Goal: Task Accomplishment & Management: Manage account settings

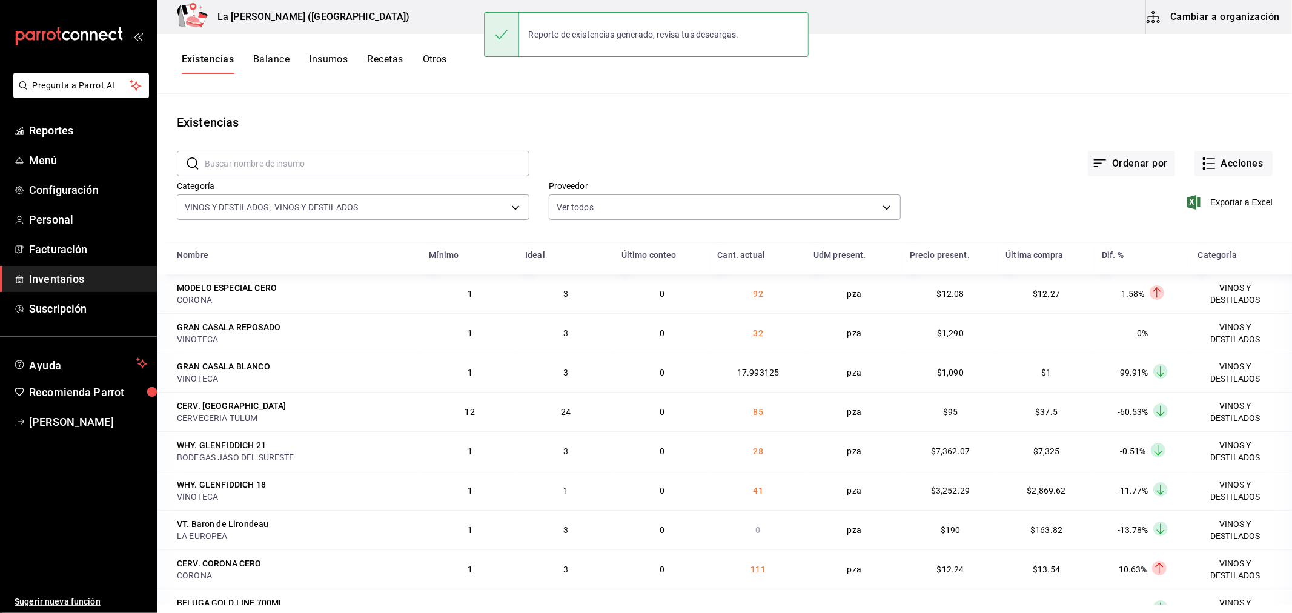
click at [52, 285] on span "Inventarios" at bounding box center [88, 279] width 118 height 16
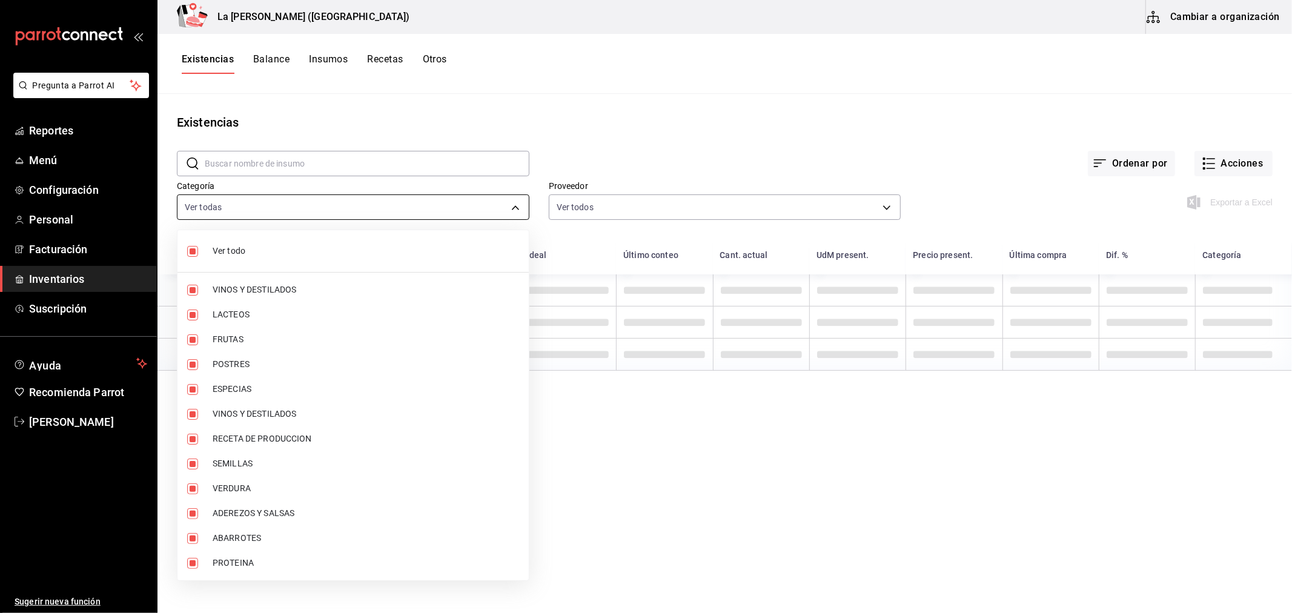
click at [240, 214] on body "Pregunta a Parrot AI Reportes Menú Configuración Personal Facturación Inventari…" at bounding box center [646, 302] width 1292 height 605
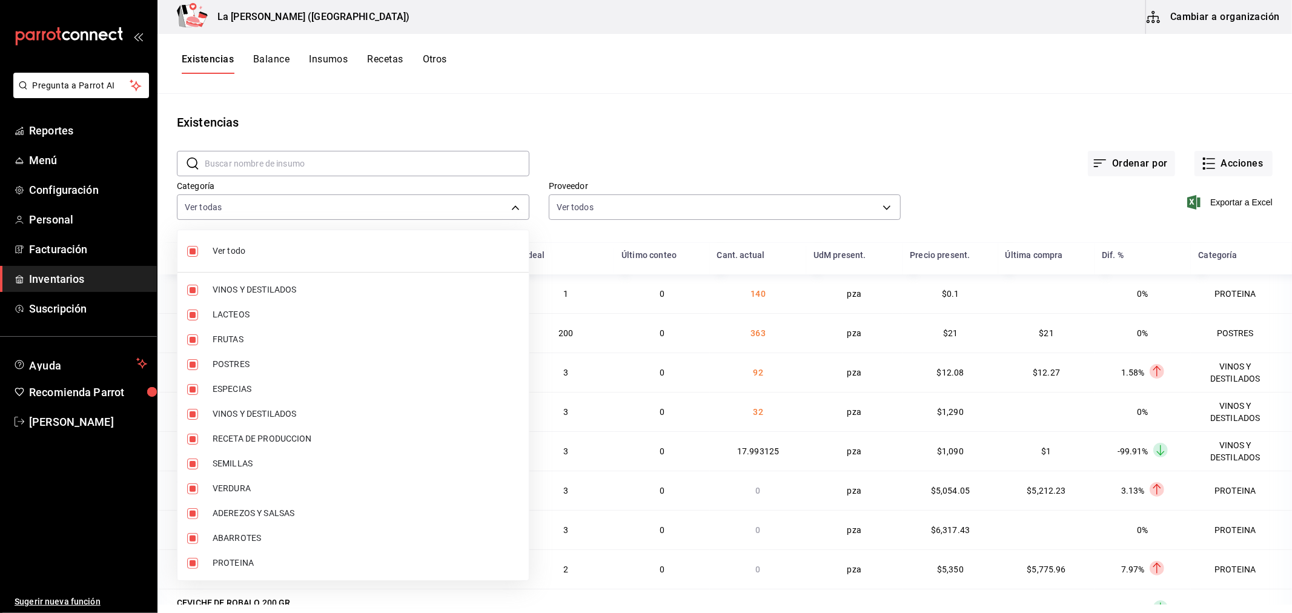
click at [67, 277] on div at bounding box center [646, 306] width 1292 height 613
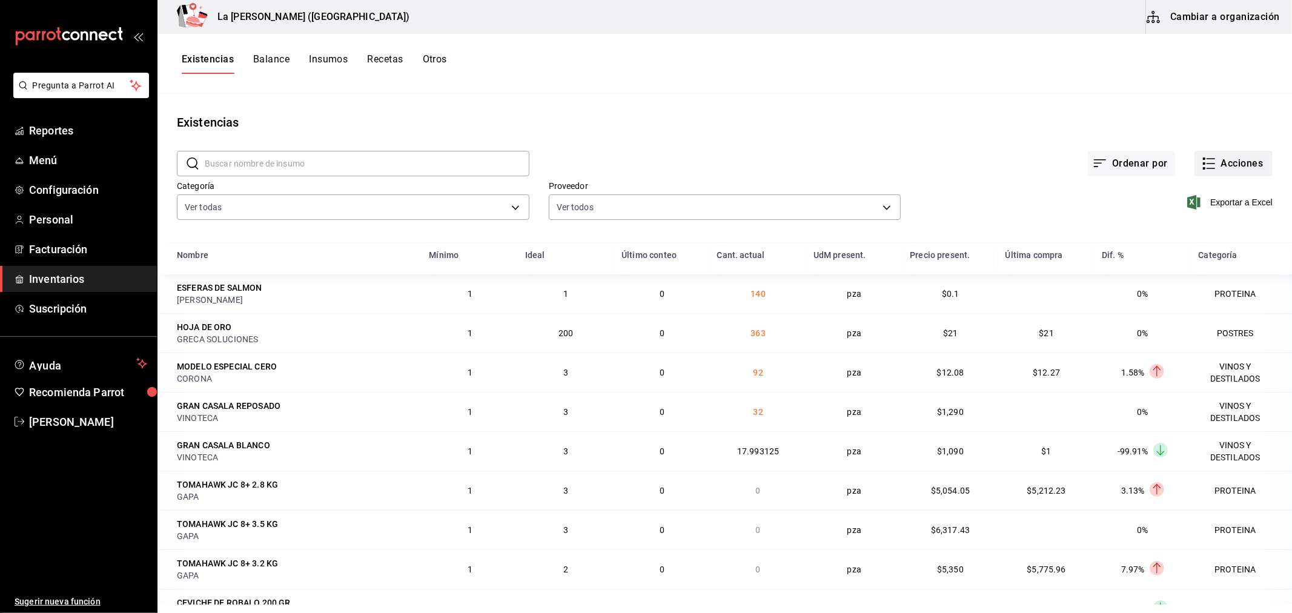
click at [1202, 162] on icon "button" at bounding box center [1209, 163] width 15 height 15
drag, startPoint x: 1180, startPoint y: 288, endPoint x: 1158, endPoint y: 288, distance: 21.8
click at [1181, 289] on span "Merma" at bounding box center [1222, 293] width 102 height 13
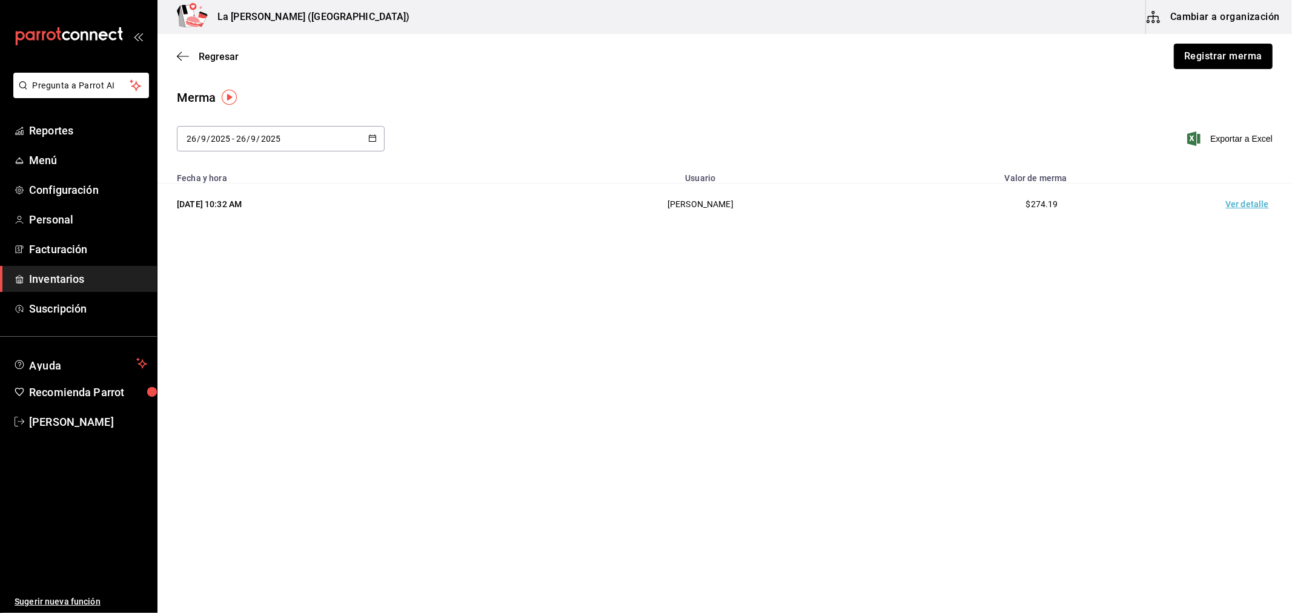
click at [1227, 64] on button "Registrar merma" at bounding box center [1223, 56] width 99 height 25
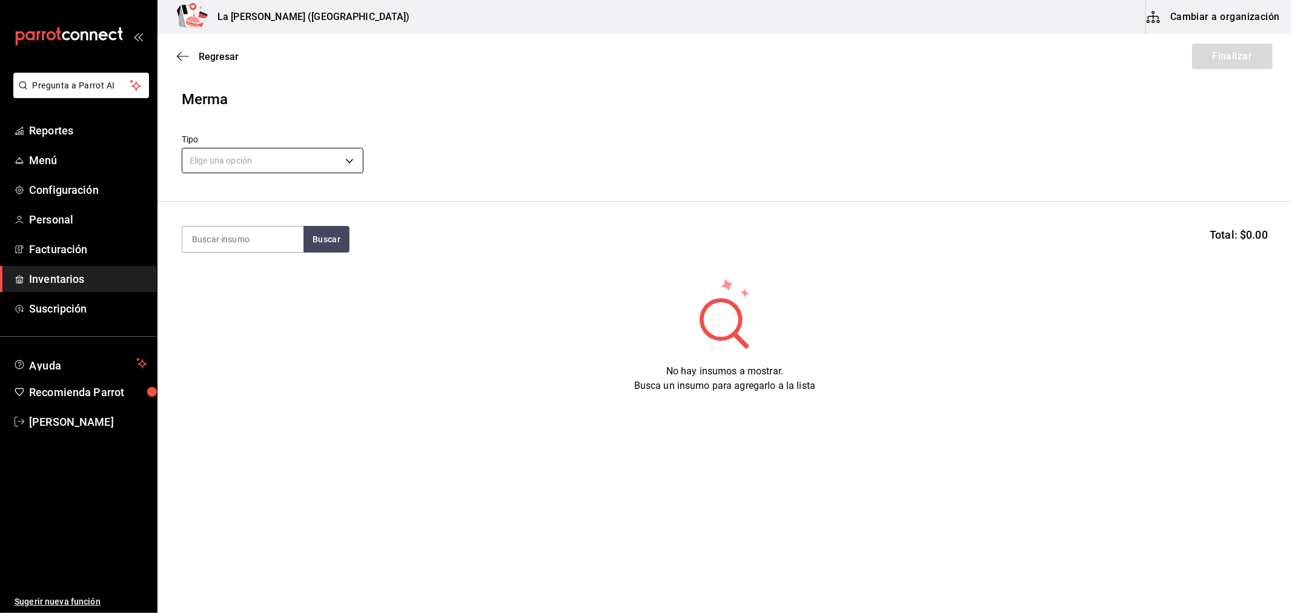
click at [277, 170] on body "Pregunta a Parrot AI Reportes Menú Configuración Personal Facturación Inventari…" at bounding box center [646, 272] width 1292 height 545
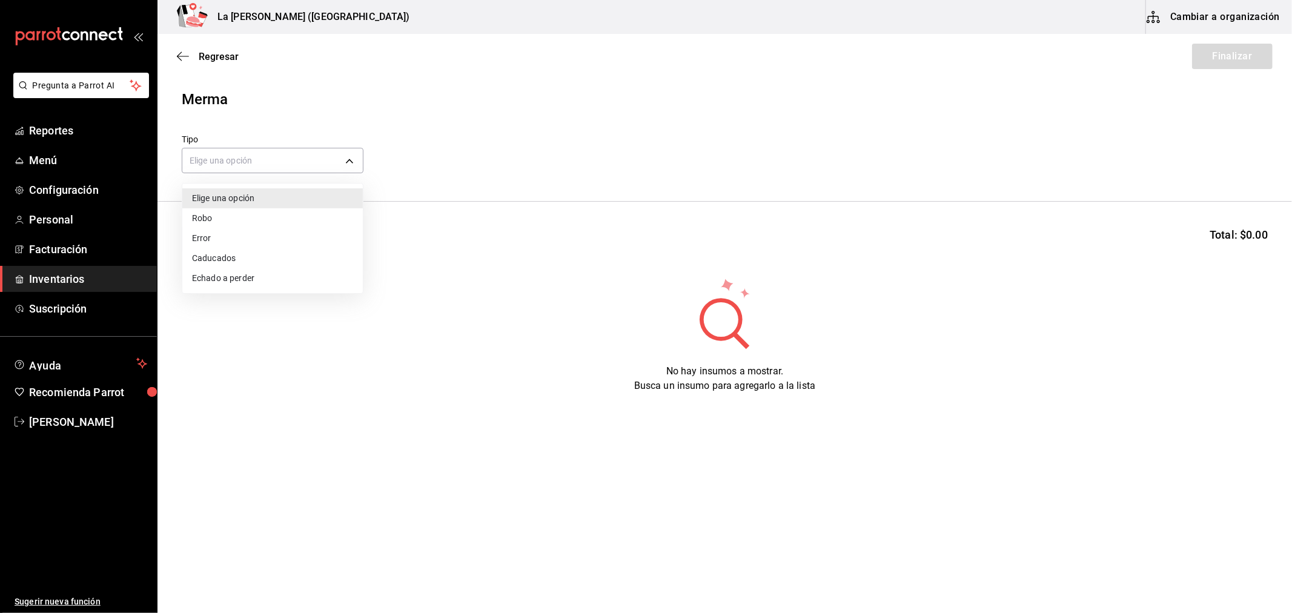
click at [198, 235] on li "Error" at bounding box center [272, 238] width 181 height 20
type input "ERROR"
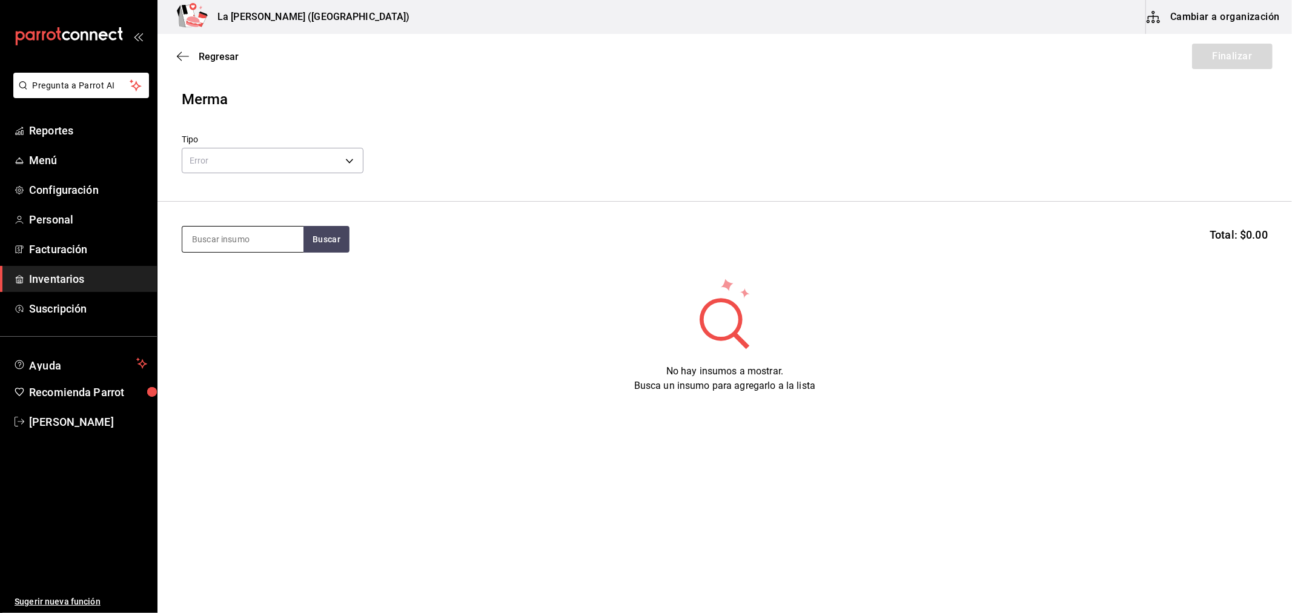
click at [249, 236] on input at bounding box center [242, 239] width 121 height 25
type input "union"
click at [242, 285] on div "MEZ. UNION JOVEN 700 ML" at bounding box center [242, 281] width 102 height 29
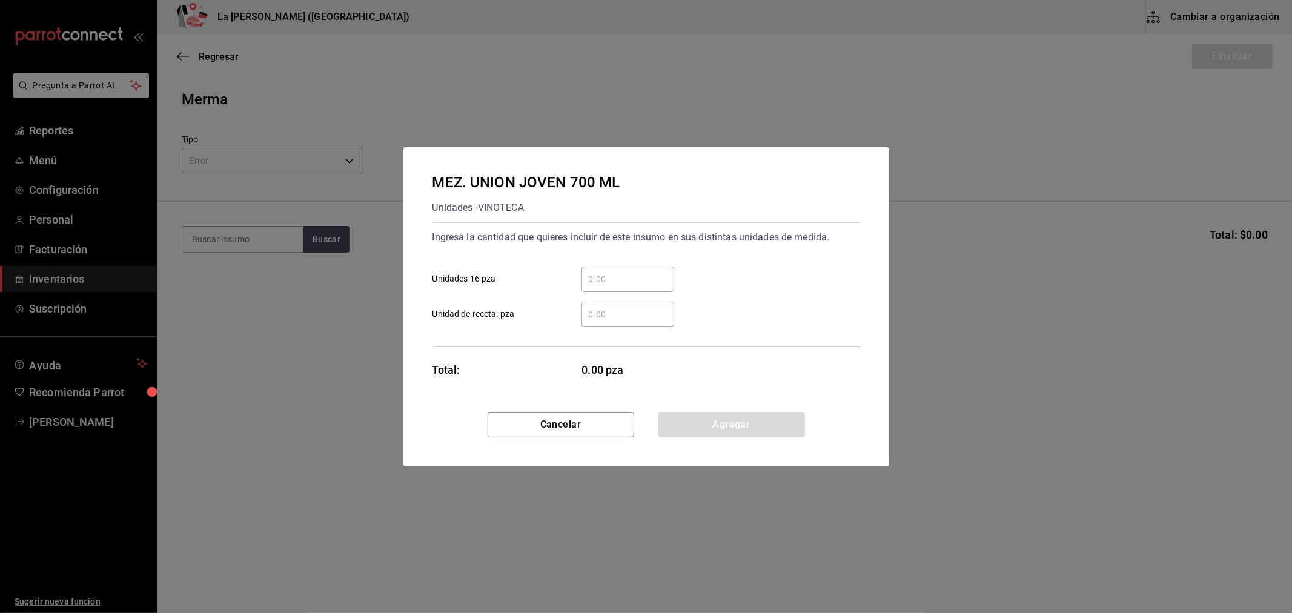
click at [614, 279] on input "​ Unidades 16 pza" at bounding box center [628, 279] width 93 height 15
type input "1"
click button "Agregar" at bounding box center [731, 424] width 147 height 25
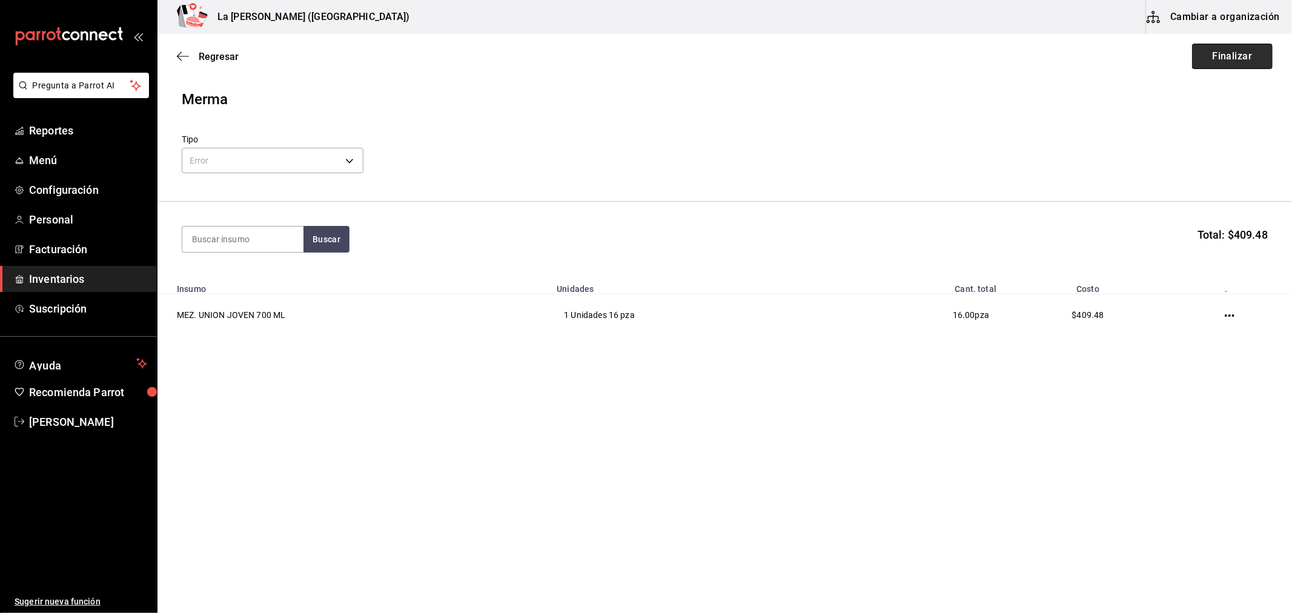
click at [1231, 58] on button "Finalizar" at bounding box center [1232, 56] width 81 height 25
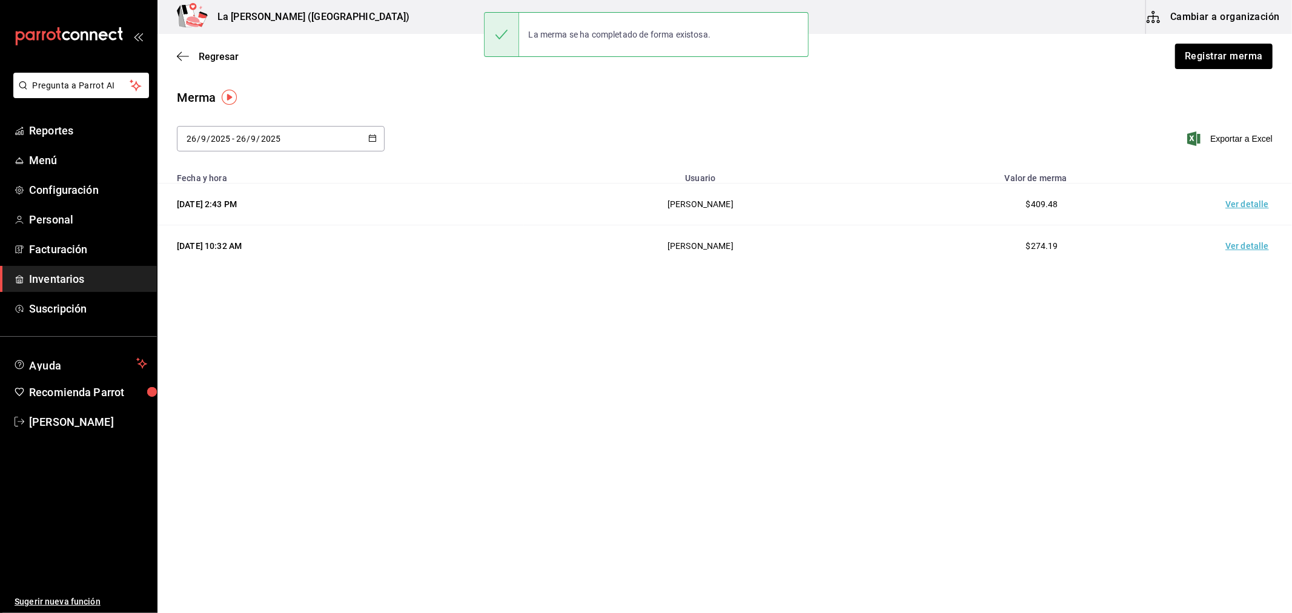
click at [1250, 203] on td "Ver detalle" at bounding box center [1249, 205] width 85 height 42
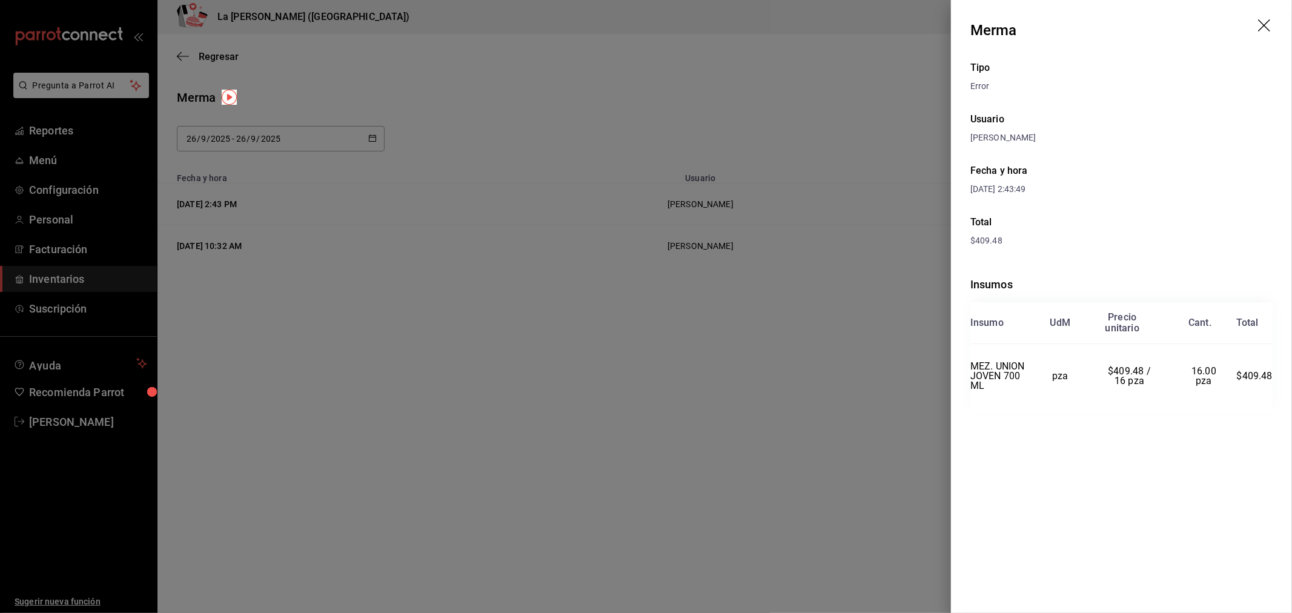
click at [288, 263] on div at bounding box center [646, 306] width 1292 height 613
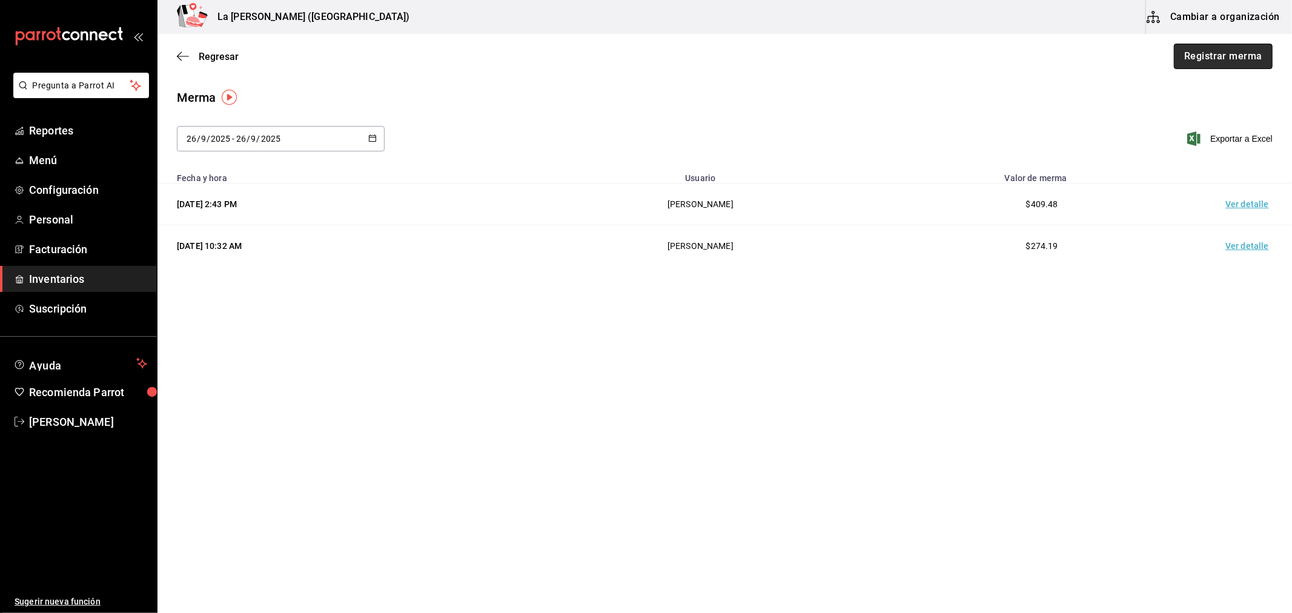
click at [1221, 56] on button "Registrar merma" at bounding box center [1223, 56] width 99 height 25
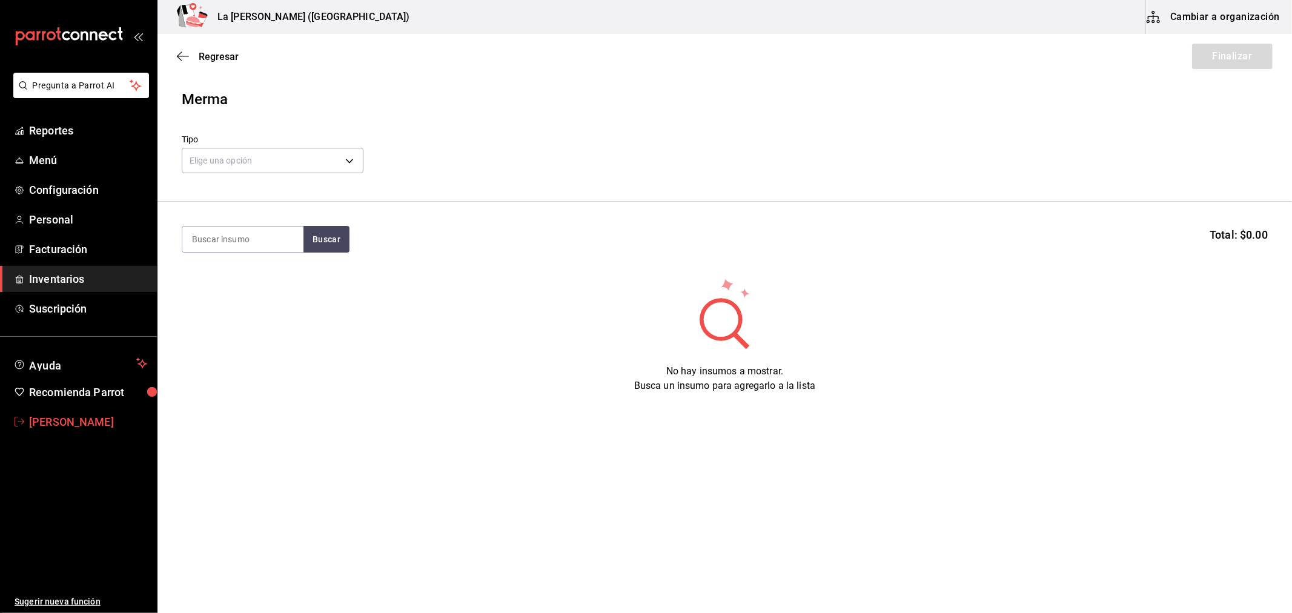
click at [76, 419] on span "[PERSON_NAME]" at bounding box center [88, 422] width 118 height 16
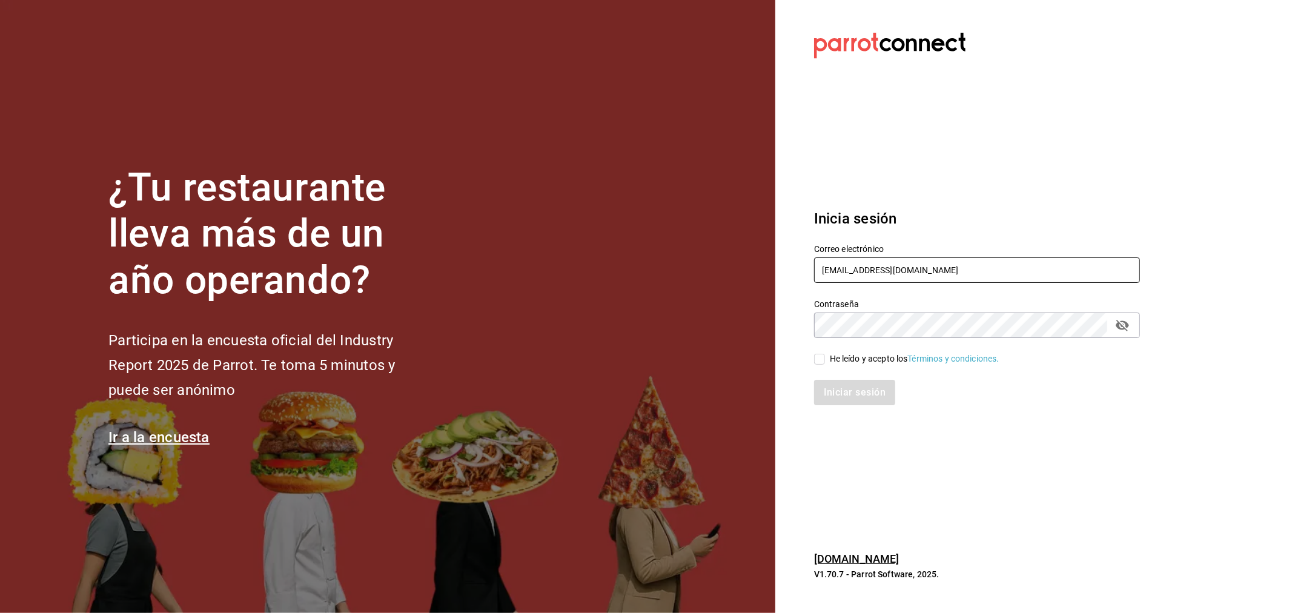
click at [906, 273] on input "[EMAIL_ADDRESS][DOMAIN_NAME]" at bounding box center [977, 269] width 326 height 25
type input "[EMAIL_ADDRESS][DOMAIN_NAME]"
click at [817, 356] on input "He leído y acepto los Términos y condiciones." at bounding box center [819, 359] width 11 height 11
checkbox input "true"
click at [847, 400] on button "Iniciar sesión" at bounding box center [855, 392] width 82 height 25
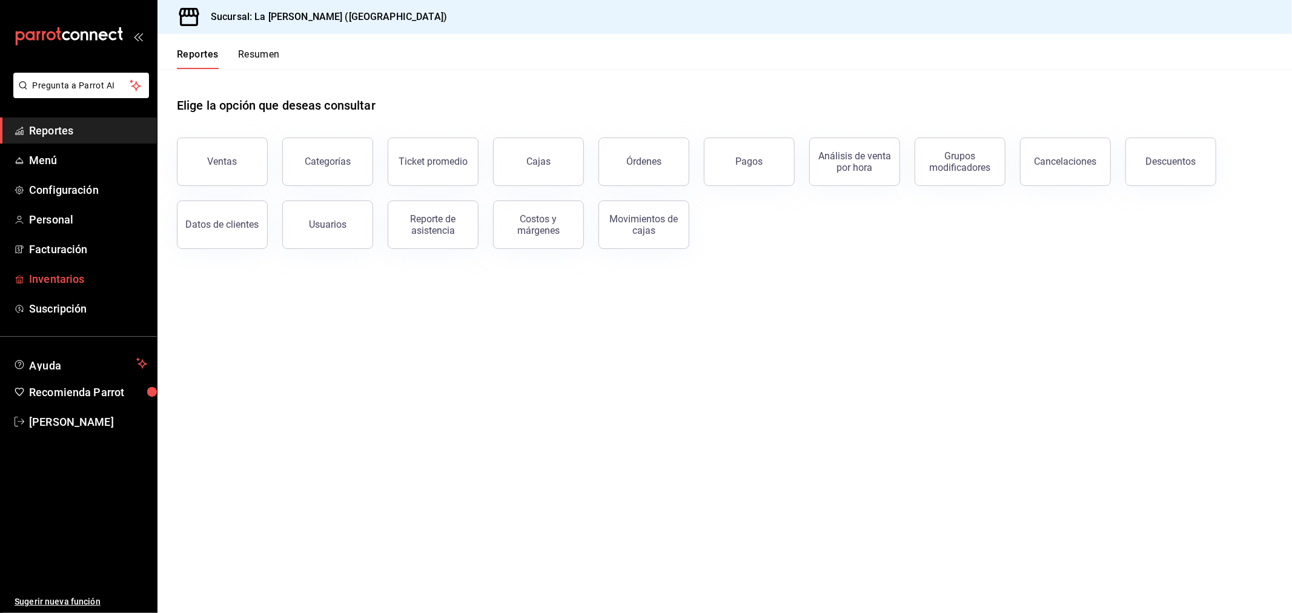
click at [44, 271] on span "Inventarios" at bounding box center [88, 279] width 118 height 16
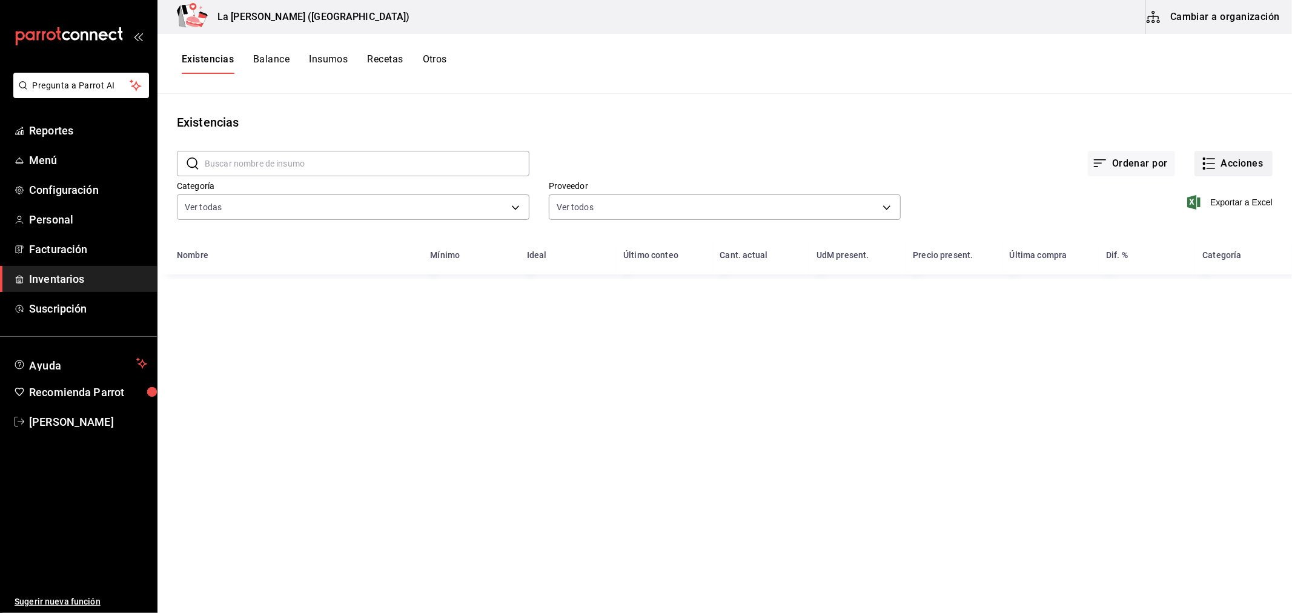
click at [1225, 170] on button "Acciones" at bounding box center [1234, 163] width 78 height 25
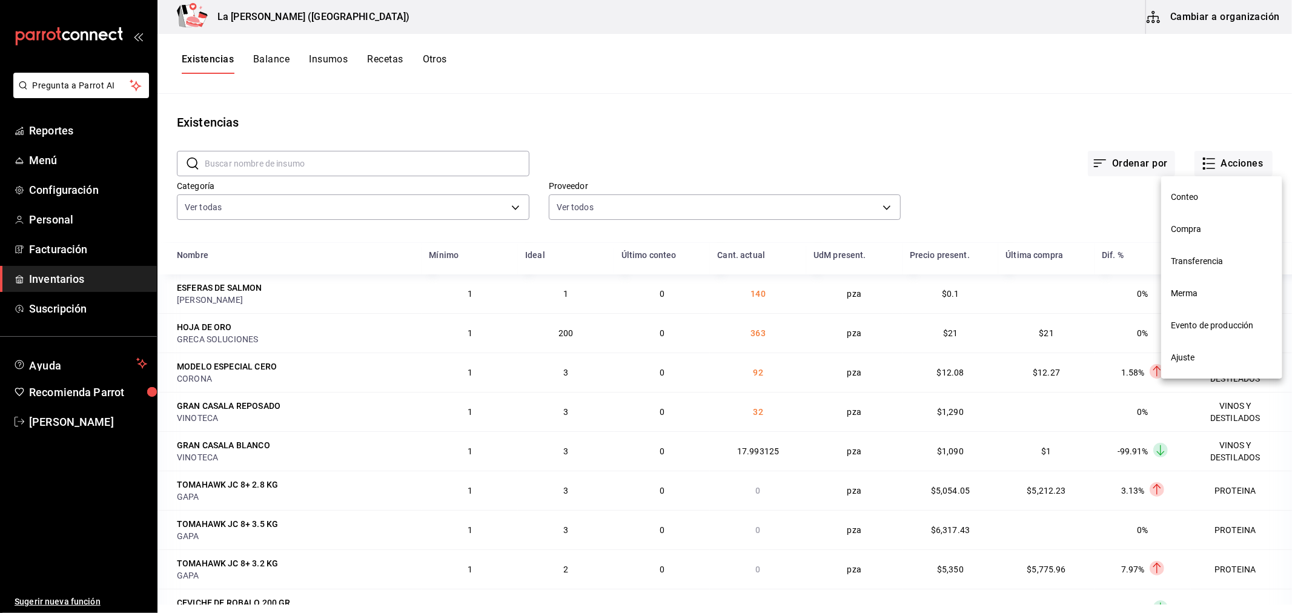
click at [1192, 297] on span "Merma" at bounding box center [1222, 293] width 102 height 13
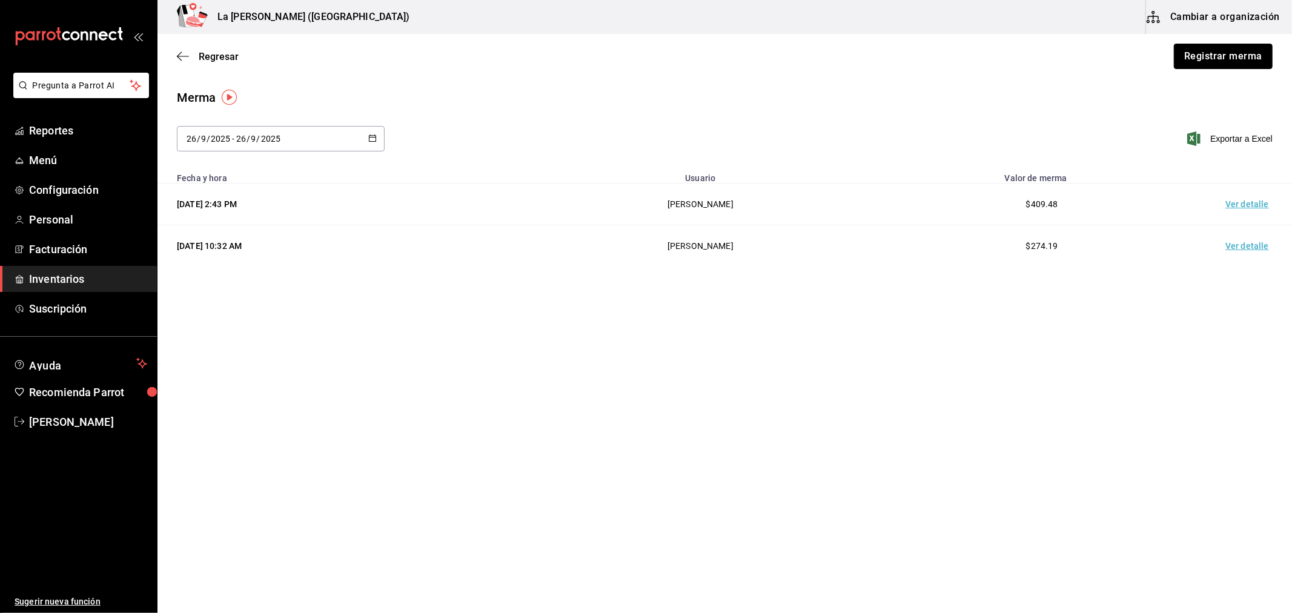
click at [1244, 56] on button "Registrar merma" at bounding box center [1223, 56] width 99 height 25
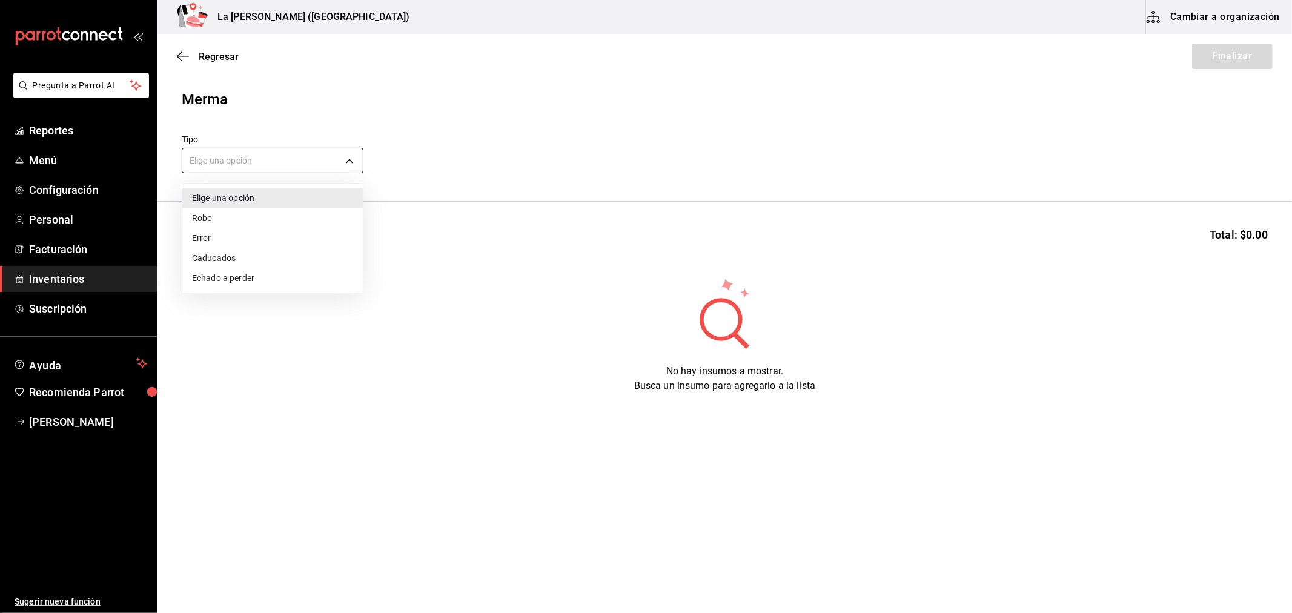
click at [239, 161] on body "Pregunta a Parrot AI Reportes Menú Configuración Personal Facturación Inventari…" at bounding box center [646, 272] width 1292 height 545
click at [208, 239] on li "Error" at bounding box center [272, 238] width 181 height 20
type input "ERROR"
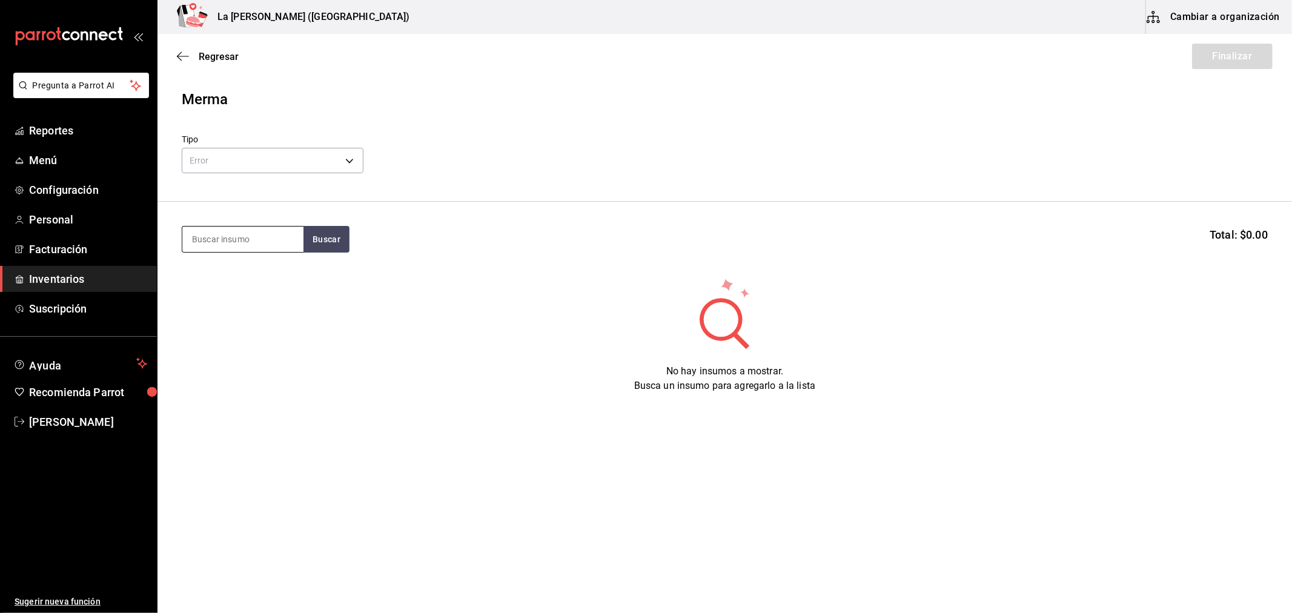
click at [227, 240] on input at bounding box center [242, 239] width 121 height 25
type input "cer"
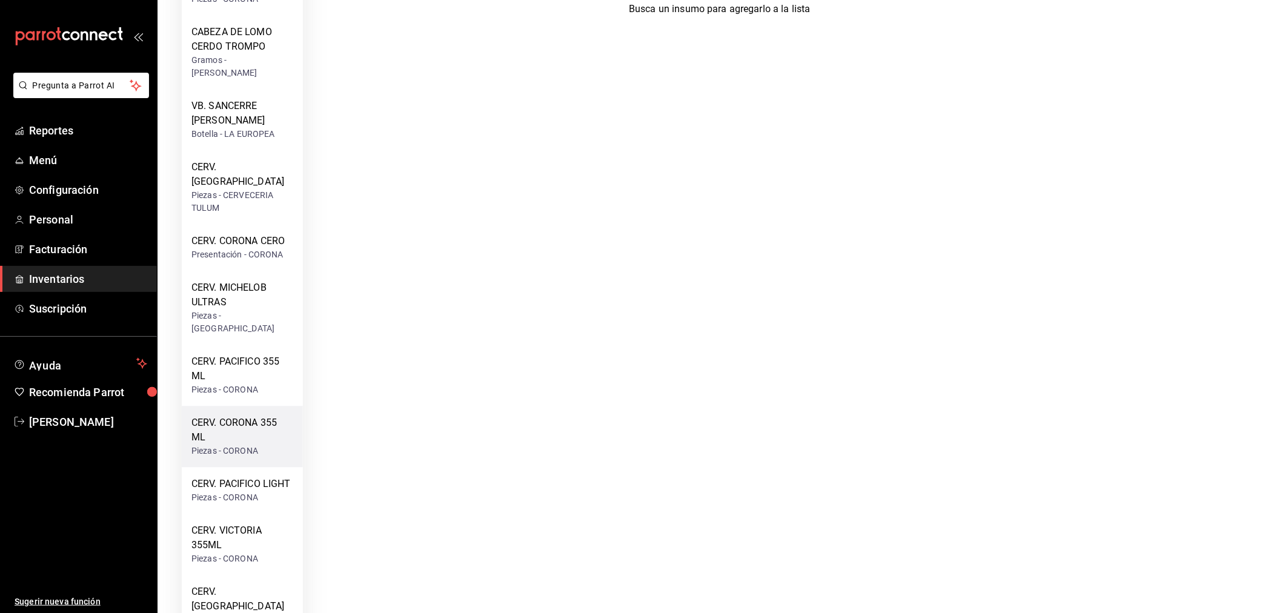
scroll to position [403, 0]
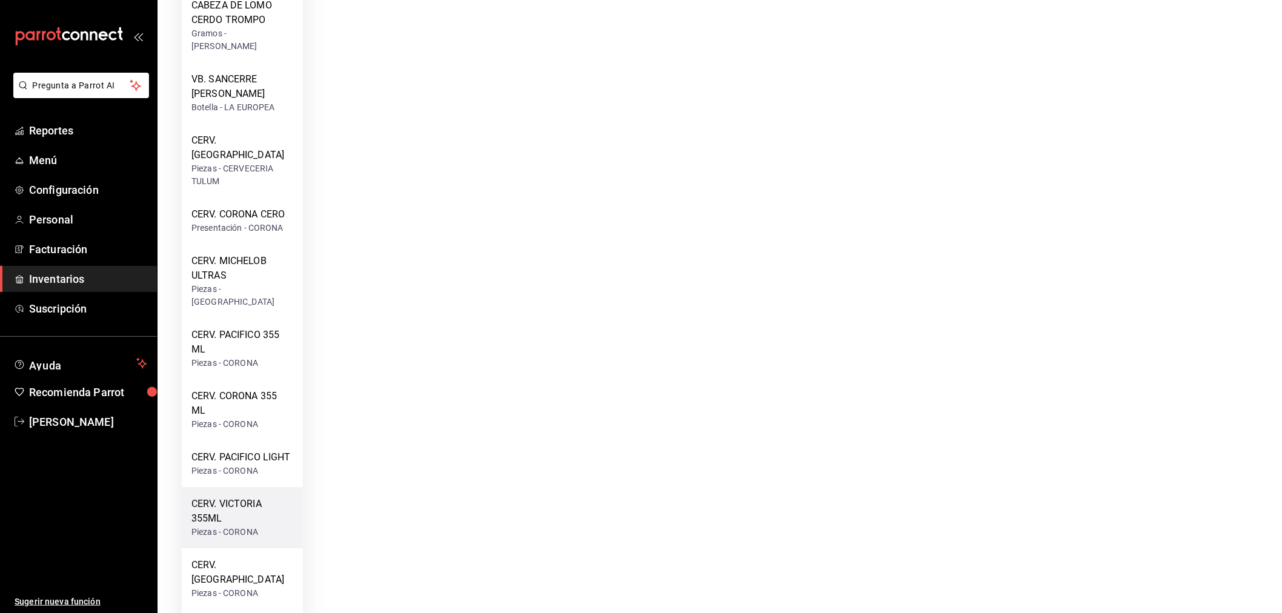
click at [228, 499] on div "CERV. VICTORIA 355ML" at bounding box center [242, 511] width 102 height 29
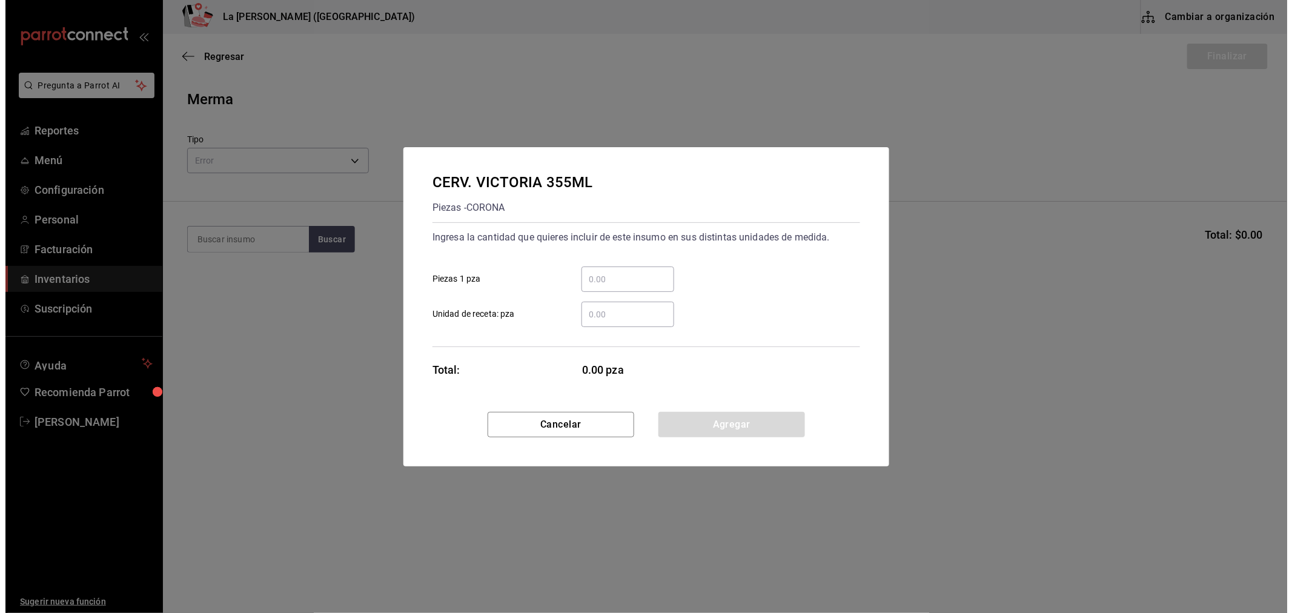
scroll to position [0, 0]
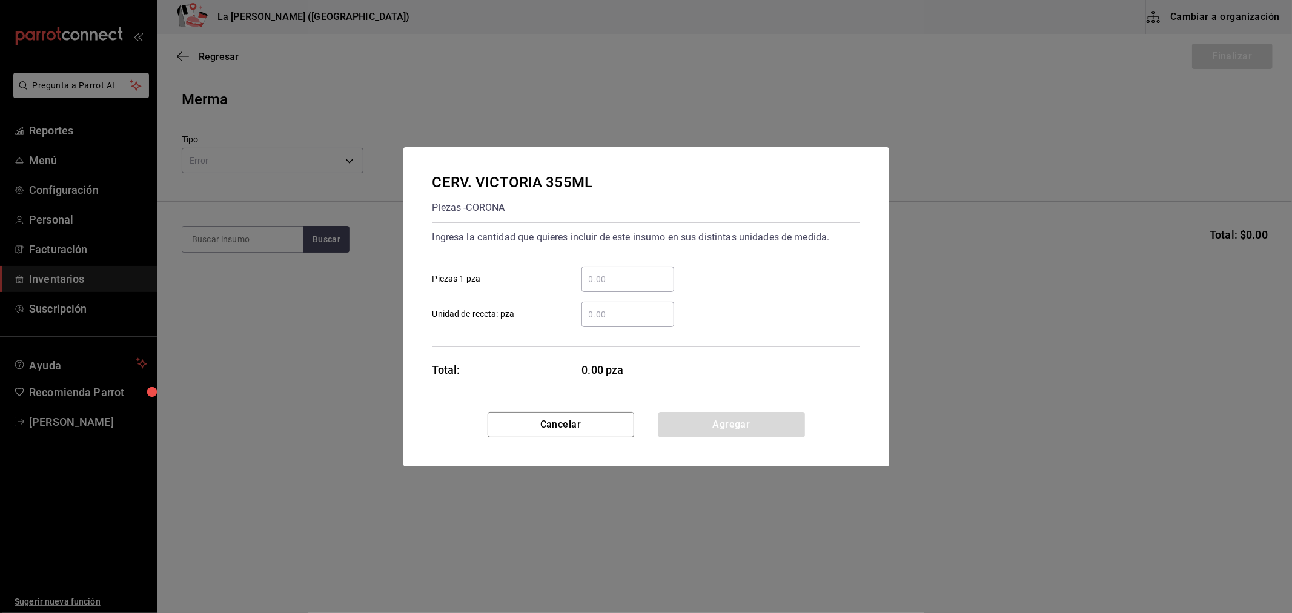
click at [619, 279] on input "​ Piezas 1 pza" at bounding box center [628, 279] width 93 height 15
type input "20"
click button "Agregar" at bounding box center [731, 424] width 147 height 25
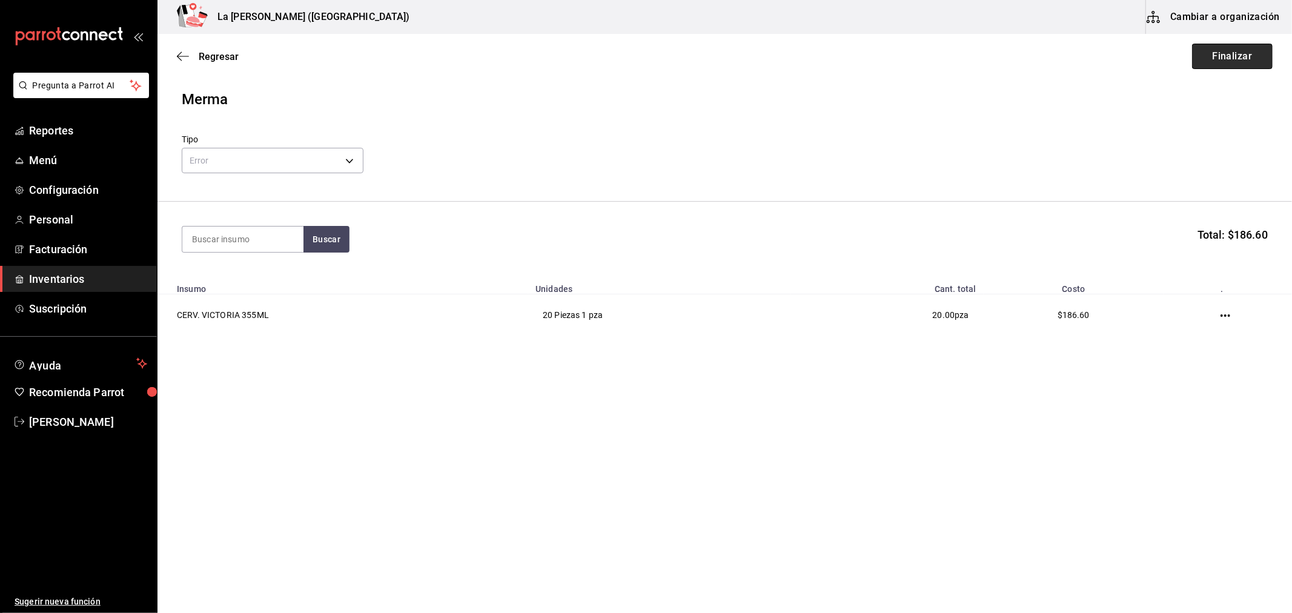
click at [1231, 62] on button "Finalizar" at bounding box center [1232, 56] width 81 height 25
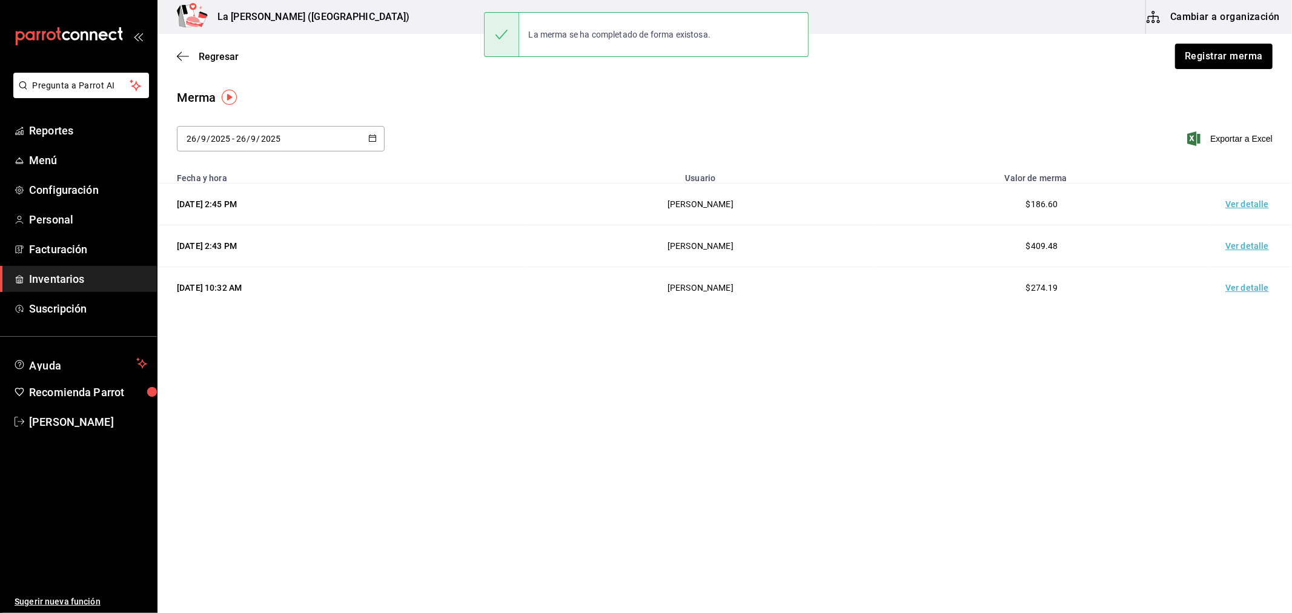
click at [1249, 206] on td "Ver detalle" at bounding box center [1249, 205] width 85 height 42
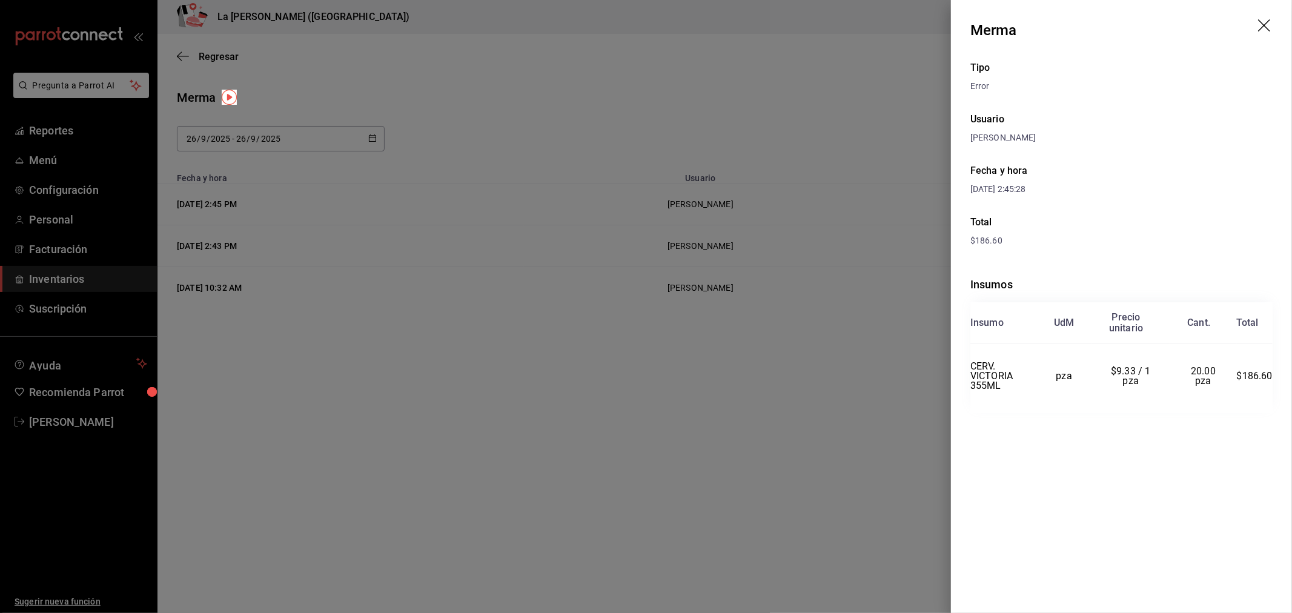
click at [48, 158] on div at bounding box center [646, 306] width 1292 height 613
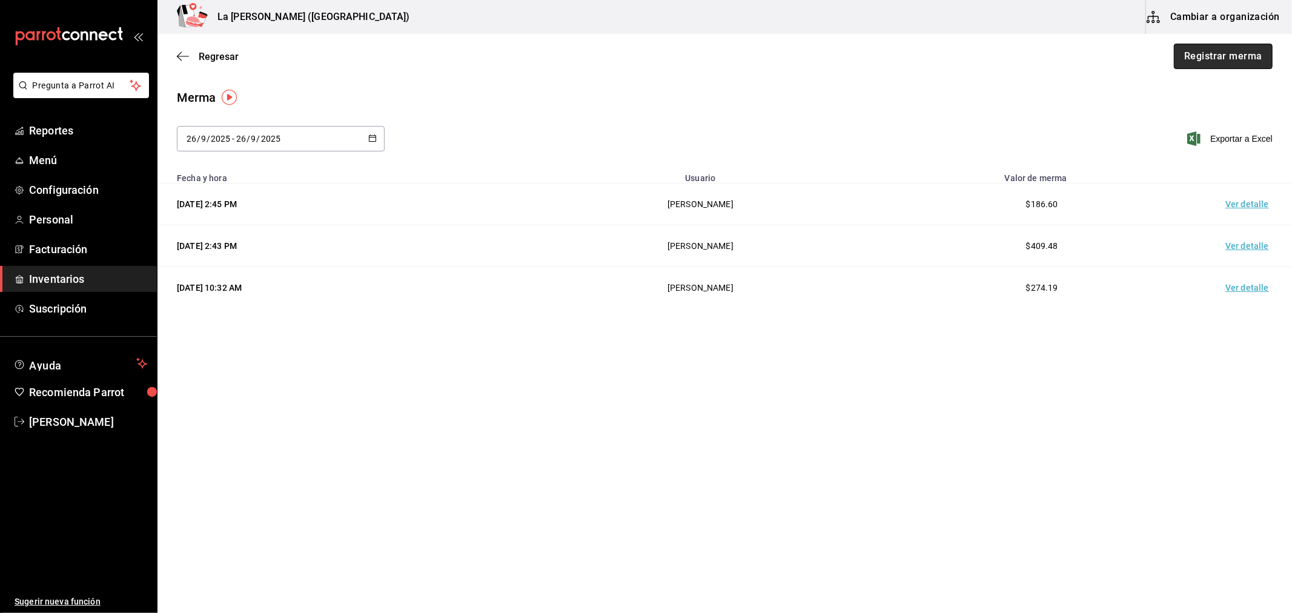
click at [1238, 64] on button "Registrar merma" at bounding box center [1223, 56] width 99 height 25
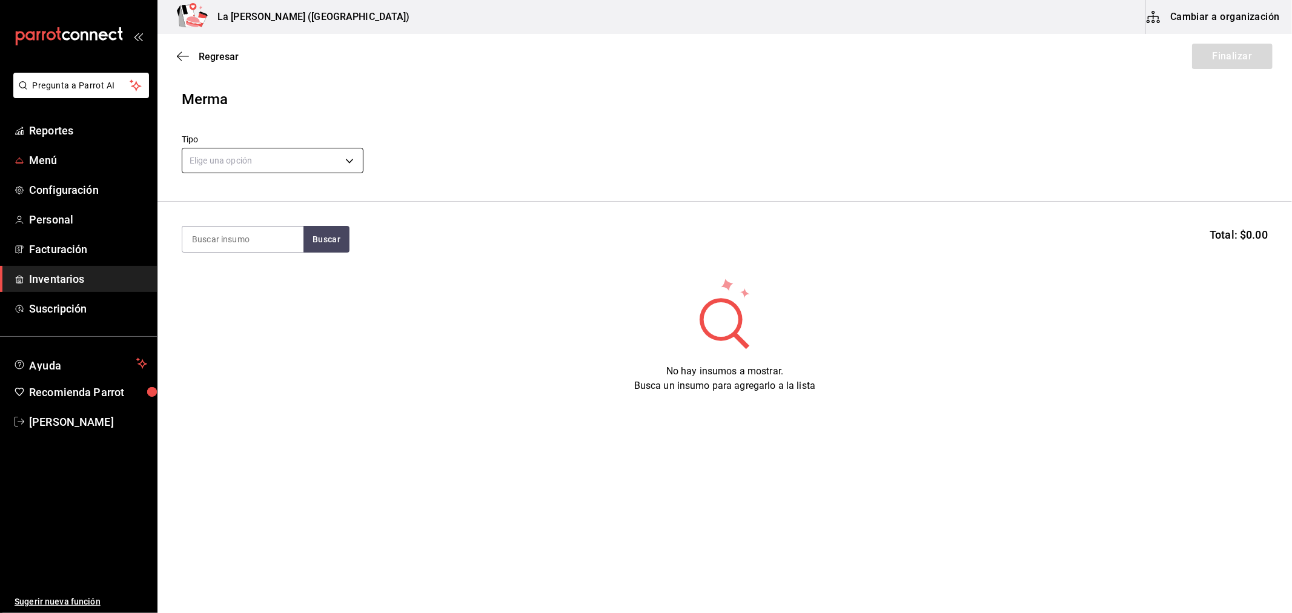
click at [186, 164] on body "Pregunta a Parrot AI Reportes Menú Configuración Personal Facturación Inventari…" at bounding box center [646, 272] width 1292 height 545
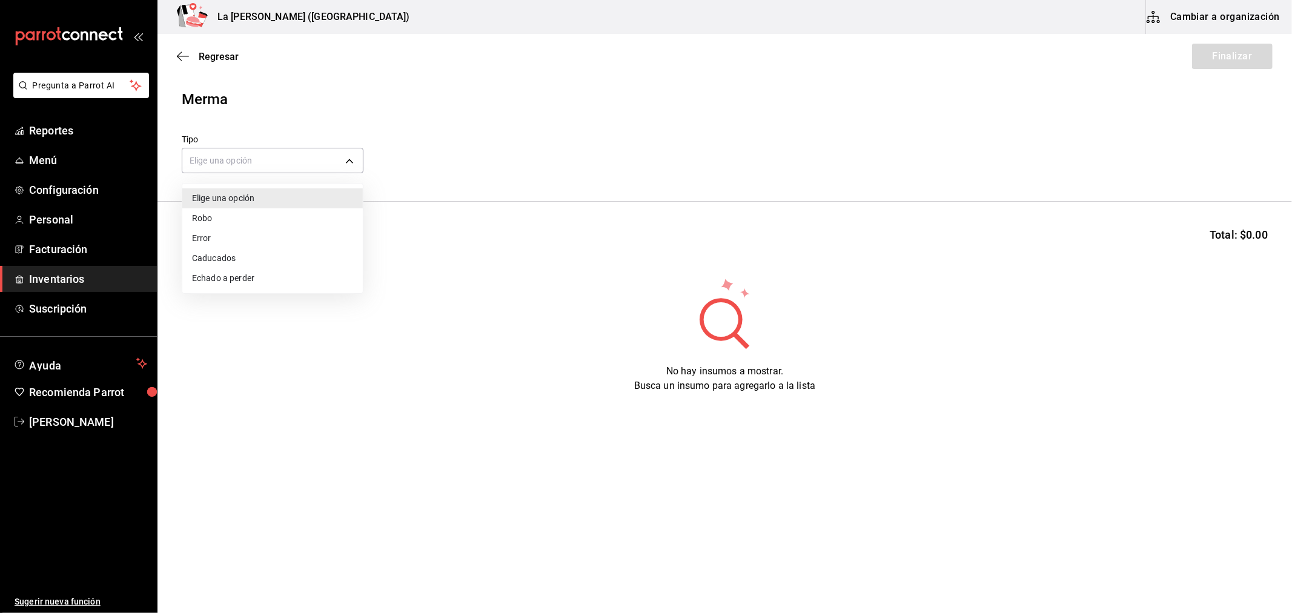
click at [225, 239] on li "Error" at bounding box center [272, 238] width 181 height 20
type input "ERROR"
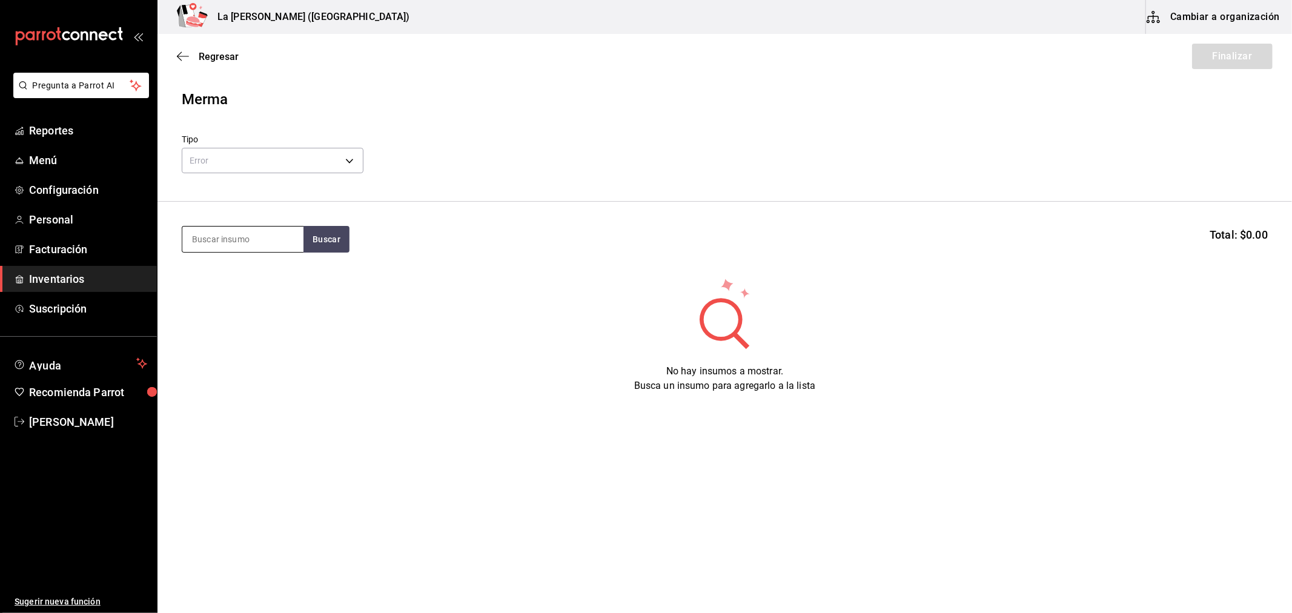
click at [257, 247] on input at bounding box center [242, 239] width 121 height 25
type input "jug"
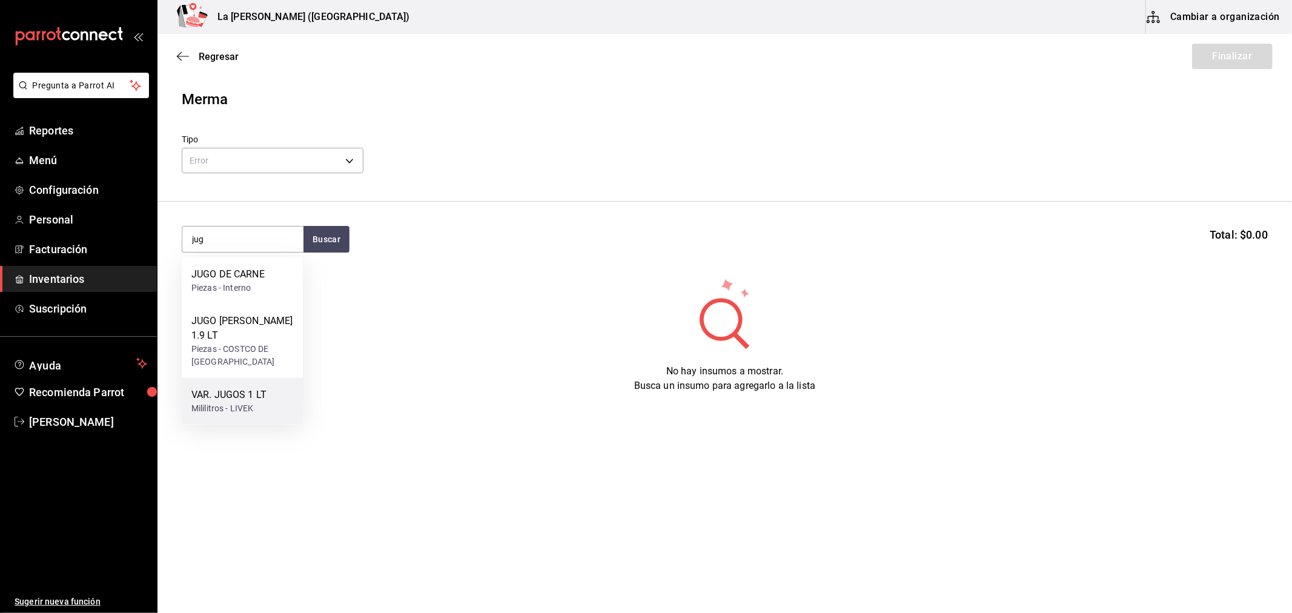
click at [236, 388] on div "VAR. JUGOS 1 LT" at bounding box center [228, 395] width 75 height 15
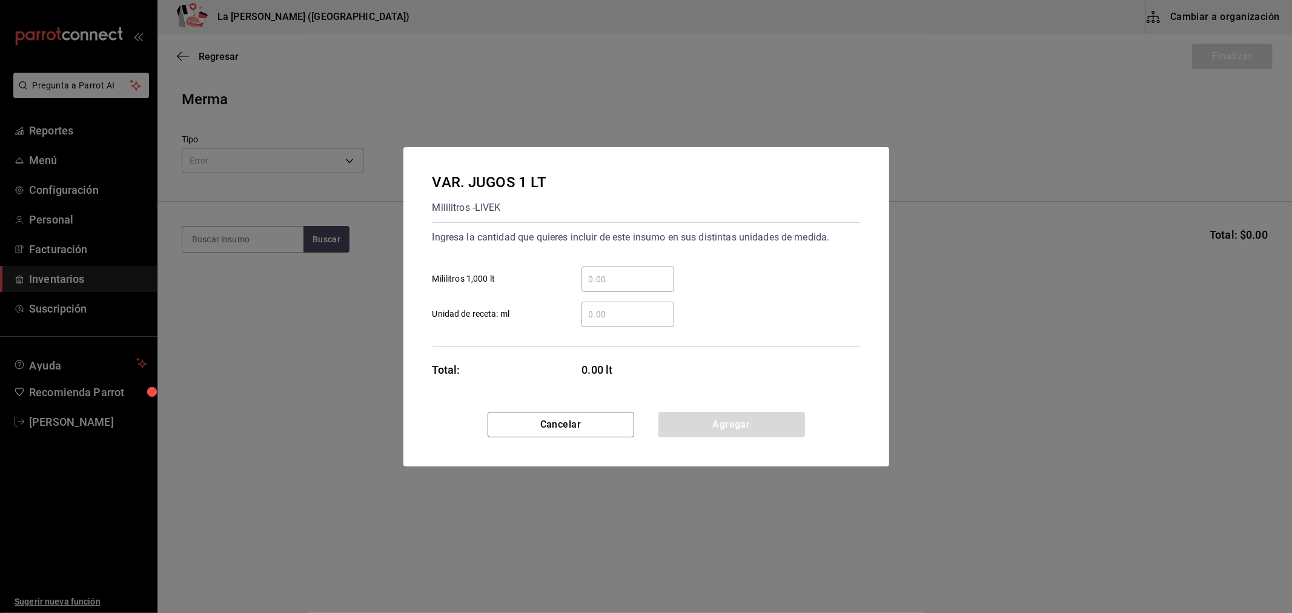
click at [607, 280] on input "​ Mililitros 1,000 lt" at bounding box center [628, 279] width 93 height 15
click at [592, 276] on input "​ Mililitros 1,000 lt" at bounding box center [628, 279] width 93 height 15
type input "60"
click button "Agregar" at bounding box center [731, 424] width 147 height 25
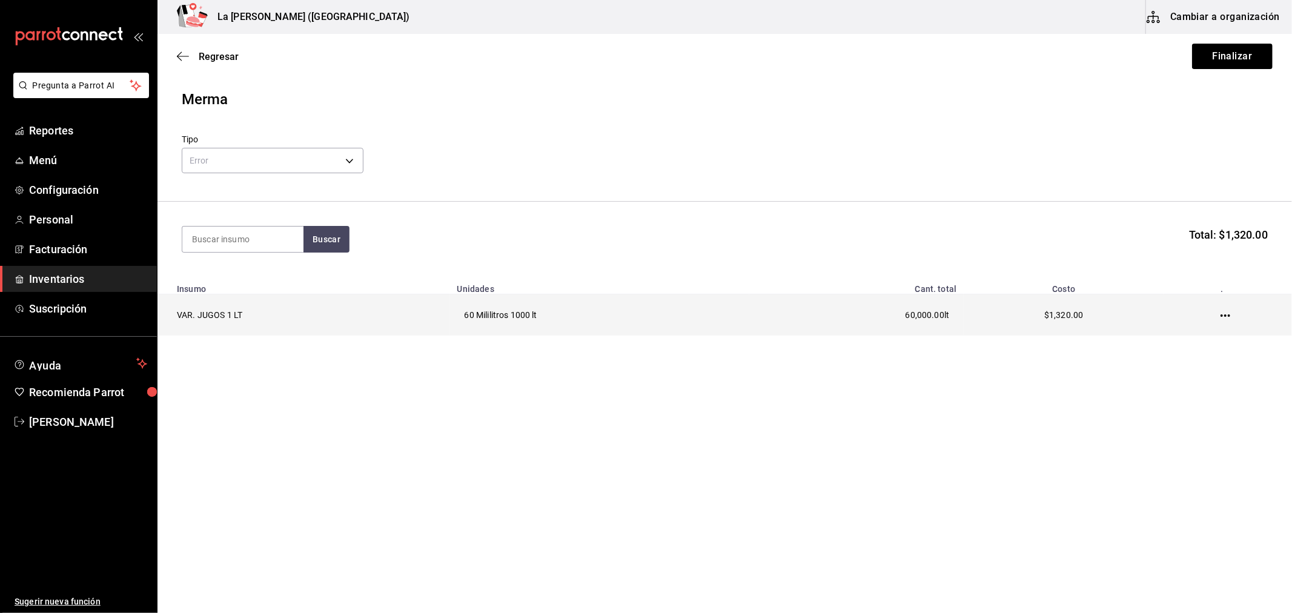
click at [1227, 317] on icon "button" at bounding box center [1226, 316] width 10 height 10
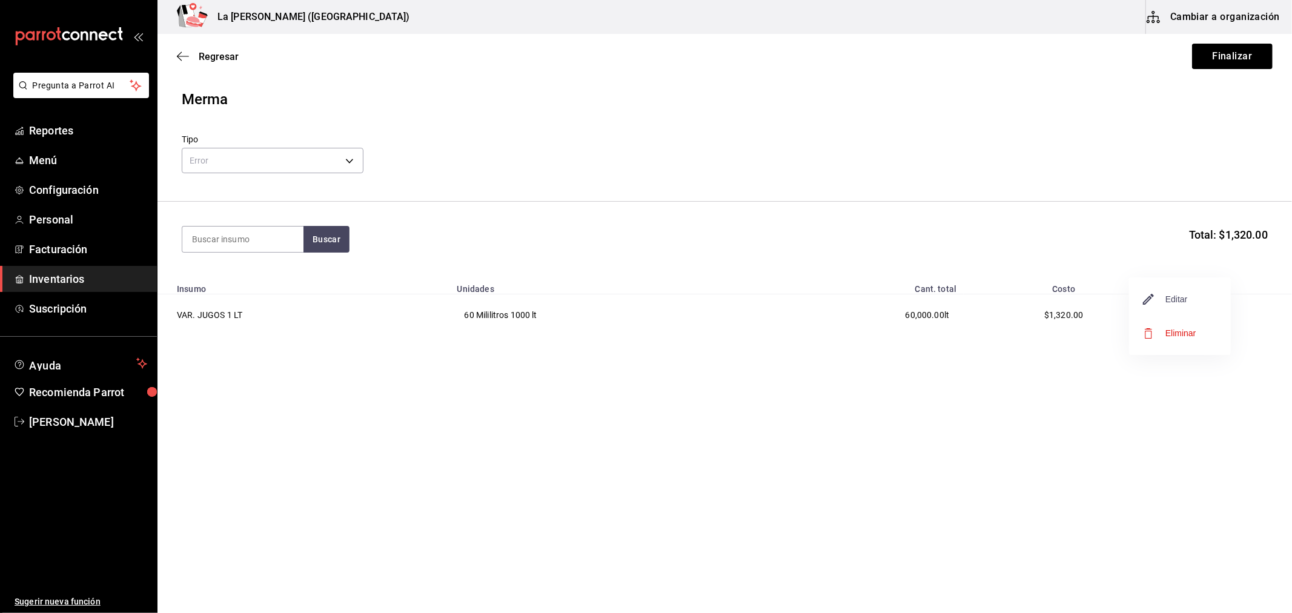
click at [1170, 300] on span "Editar" at bounding box center [1166, 299] width 44 height 15
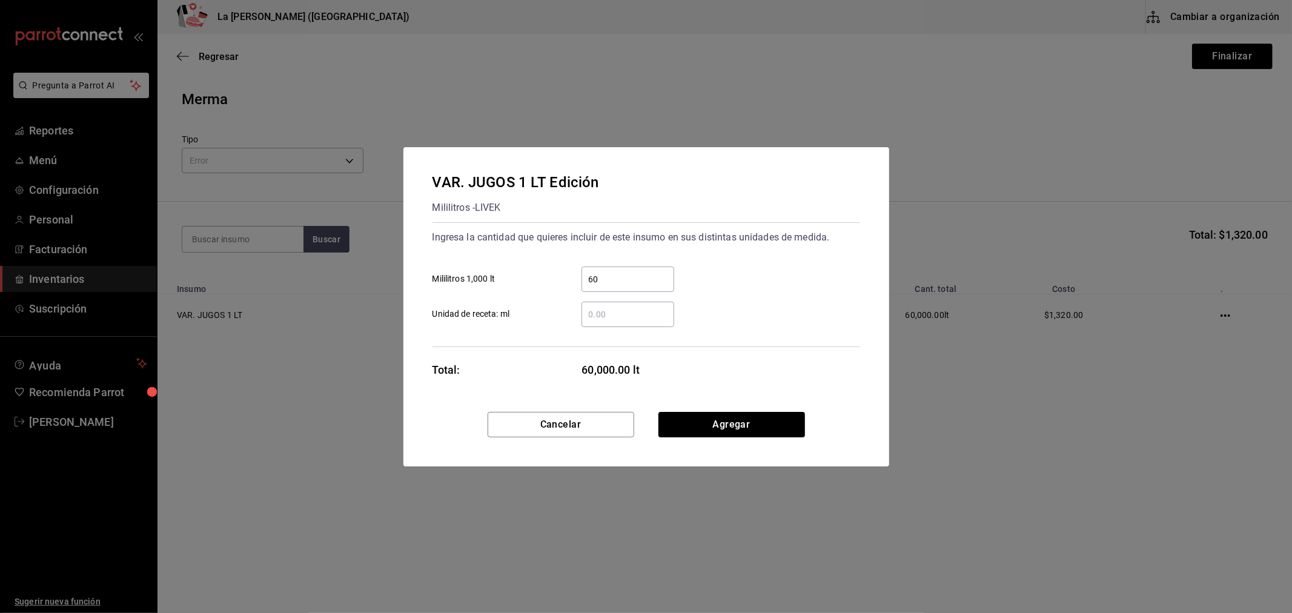
drag, startPoint x: 649, startPoint y: 283, endPoint x: 650, endPoint y: 268, distance: 15.2
click at [653, 282] on input "60" at bounding box center [628, 279] width 93 height 15
type input "6"
type input "80"
click button "Agregar" at bounding box center [731, 424] width 147 height 25
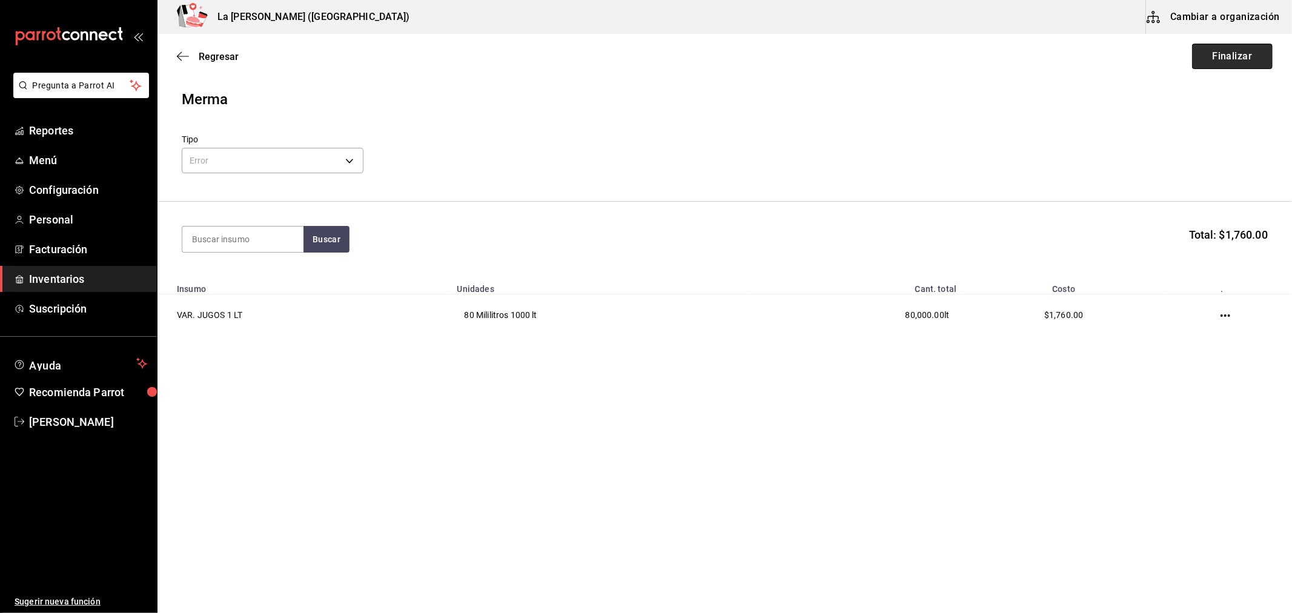
click at [1244, 63] on button "Finalizar" at bounding box center [1232, 56] width 81 height 25
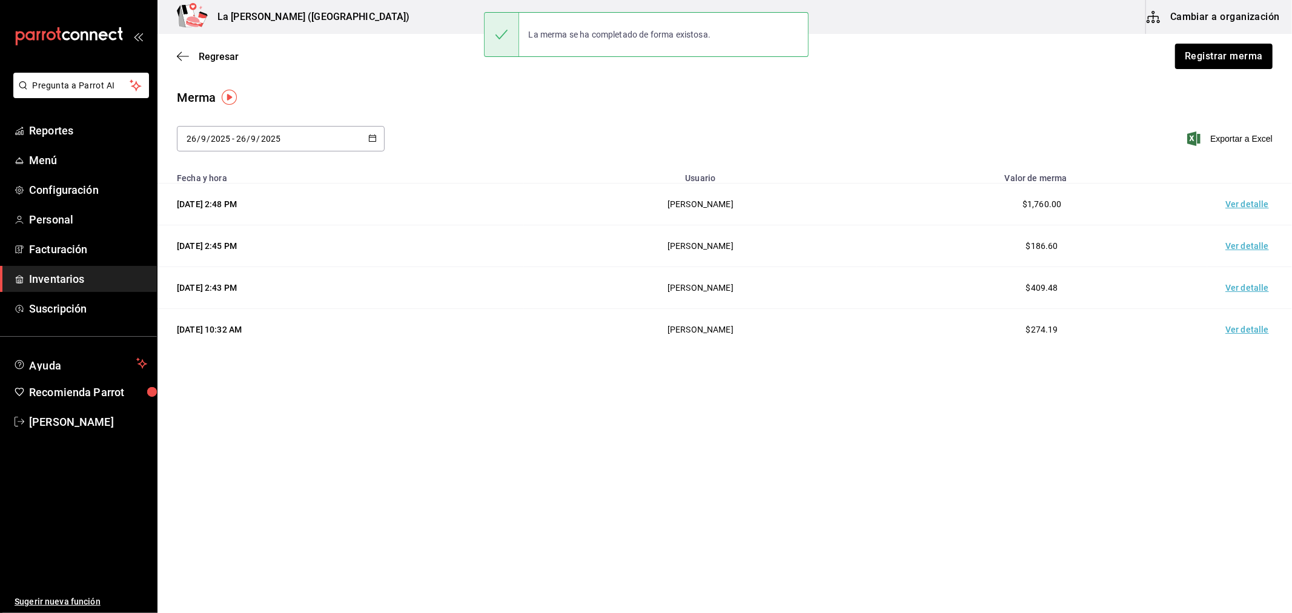
click at [1250, 207] on td "Ver detalle" at bounding box center [1249, 205] width 85 height 42
